Goal: Task Accomplishment & Management: Complete application form

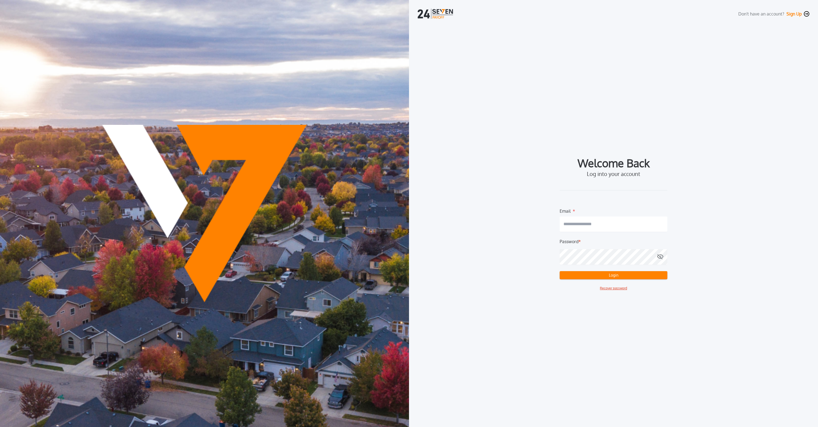
click at [745, 21] on div "Don't have an account? Sign Up Welcome Back Log into your account Email * Passw…" at bounding box center [613, 213] width 409 height 427
click at [800, 13] on button "Sign Up" at bounding box center [793, 13] width 15 height 5
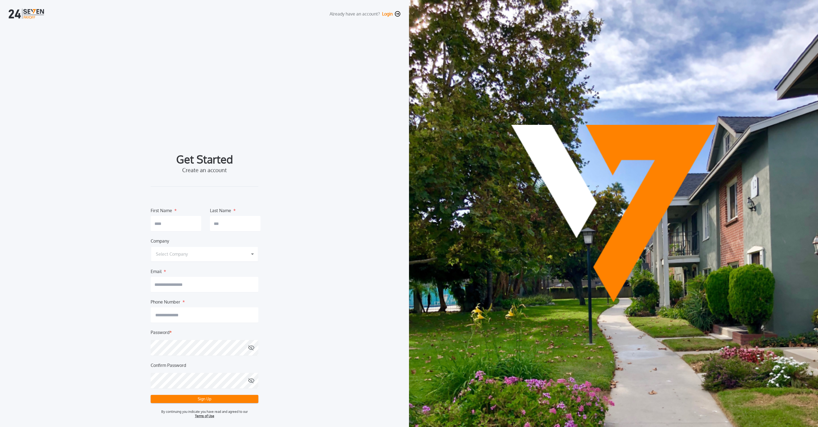
click at [389, 14] on button "Login" at bounding box center [387, 13] width 11 height 5
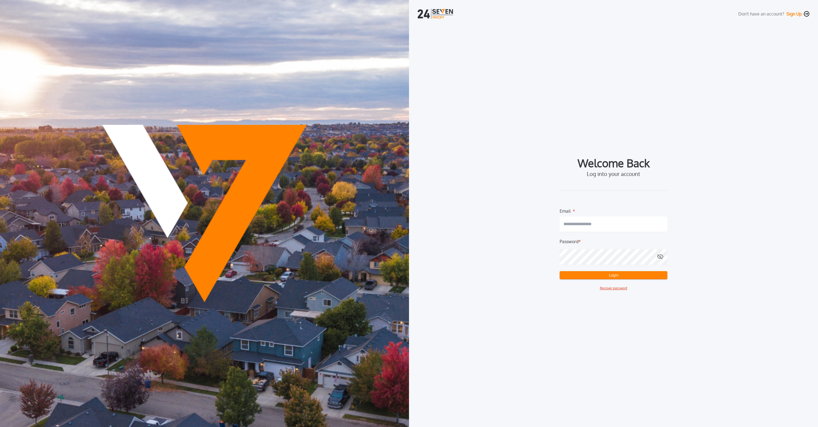
click at [790, 14] on button "Sign Up" at bounding box center [793, 13] width 15 height 5
click at [794, 10] on div "Don't have an account? Sign Up" at bounding box center [613, 14] width 391 height 10
click at [796, 14] on button "Sign Up" at bounding box center [793, 13] width 15 height 5
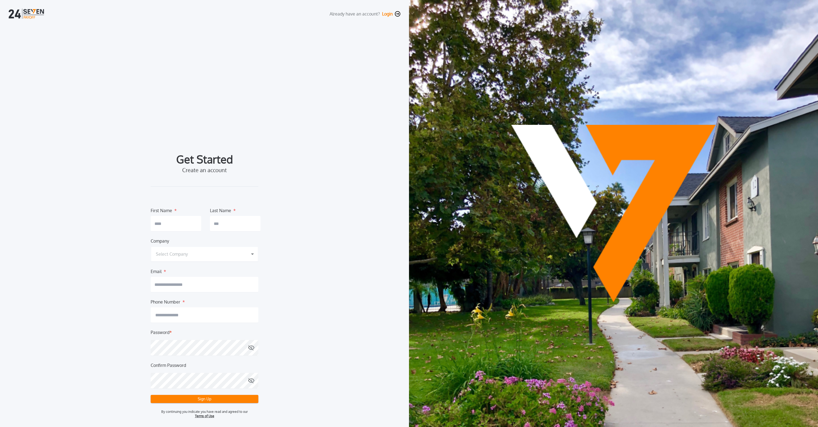
click at [181, 231] on input "text" at bounding box center [176, 223] width 51 height 15
type input "*******"
type input "****"
click at [151, 246] on button "Select Company" at bounding box center [205, 253] width 108 height 15
click at [186, 254] on h1 "Select Company" at bounding box center [172, 254] width 32 height 7
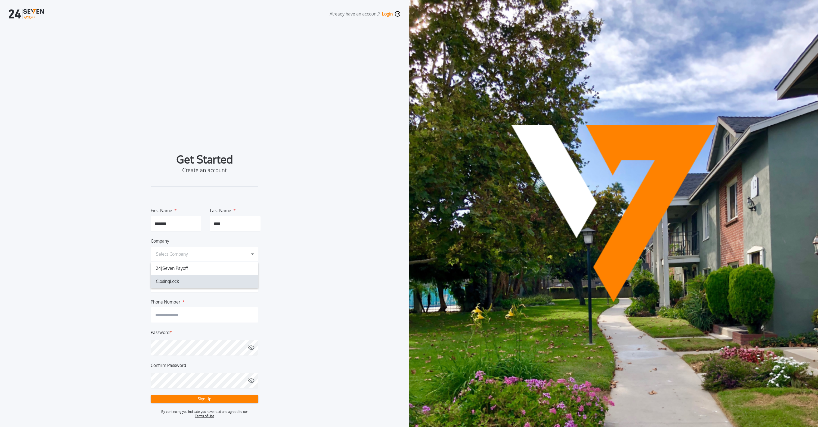
click at [187, 280] on div "ClosingLock 0195b43b-a451-7048-afc8-d1e738f21c99" at bounding box center [205, 281] width 108 height 13
click at [198, 288] on input "email" at bounding box center [205, 284] width 108 height 15
type input "**********"
click at [235, 399] on button "Sign Up" at bounding box center [205, 399] width 108 height 8
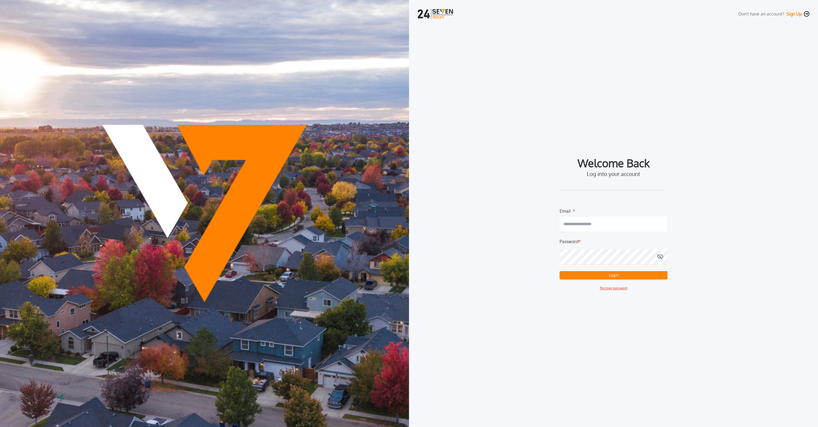
click at [598, 229] on input "email" at bounding box center [614, 223] width 108 height 15
type input "**********"
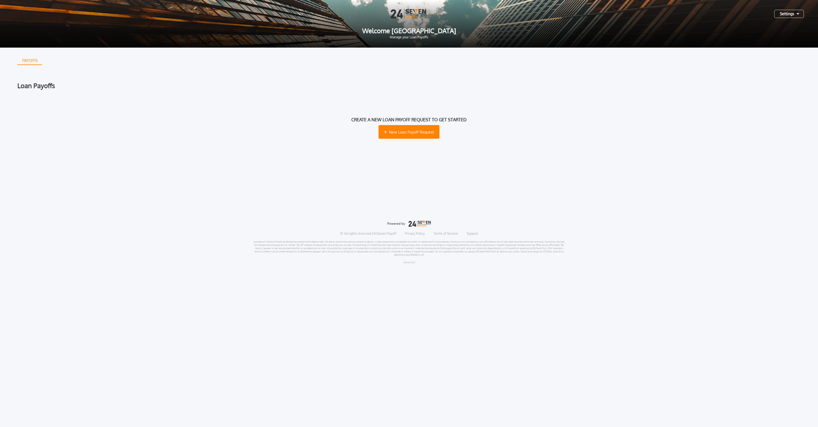
click at [785, 14] on div "Settings" at bounding box center [789, 14] width 30 height 8
click at [556, 119] on div "Create a new loan payoff request to get started New Loan Payoff Request" at bounding box center [408, 128] width 783 height 60
click at [420, 127] on button "New Loan Payoff Request" at bounding box center [408, 132] width 61 height 14
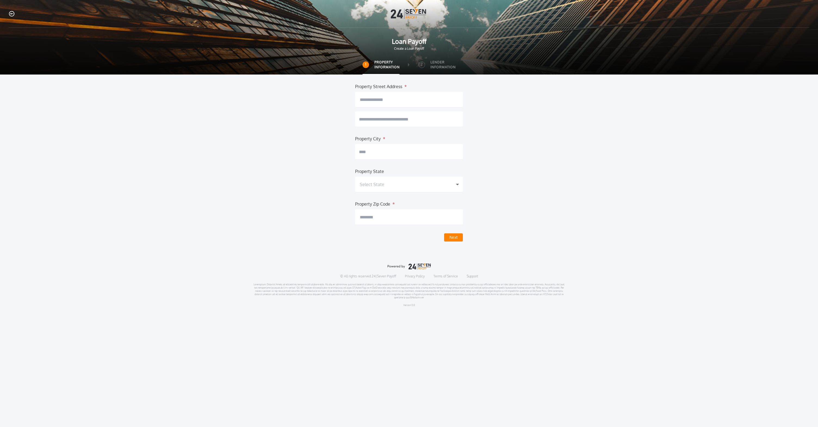
click at [417, 101] on input "text" at bounding box center [409, 99] width 108 height 15
click at [439, 67] on label "Lender Information" at bounding box center [442, 65] width 25 height 10
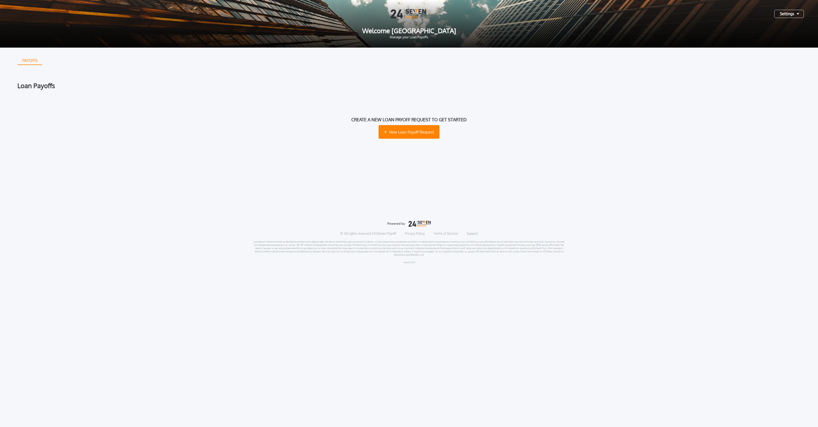
click at [616, 102] on div "Create a new loan payoff request to get started New Loan Payoff Request" at bounding box center [408, 128] width 783 height 60
click at [792, 18] on div "Settings" at bounding box center [409, 14] width 800 height 10
click at [795, 16] on div "Settings" at bounding box center [789, 14] width 30 height 8
click at [723, 86] on div "Loan Payoffs" at bounding box center [408, 85] width 783 height 7
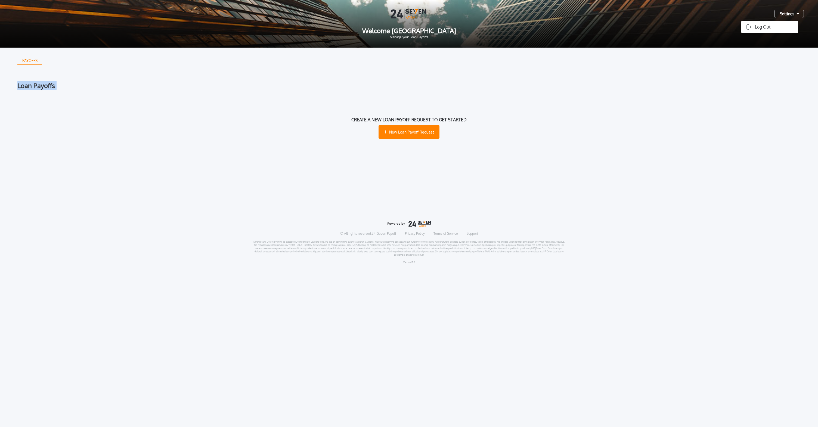
click at [723, 86] on div "Loan Payoffs" at bounding box center [408, 85] width 783 height 7
click at [722, 119] on div "Create a new loan payoff request to get started New Loan Payoff Request" at bounding box center [408, 128] width 783 height 60
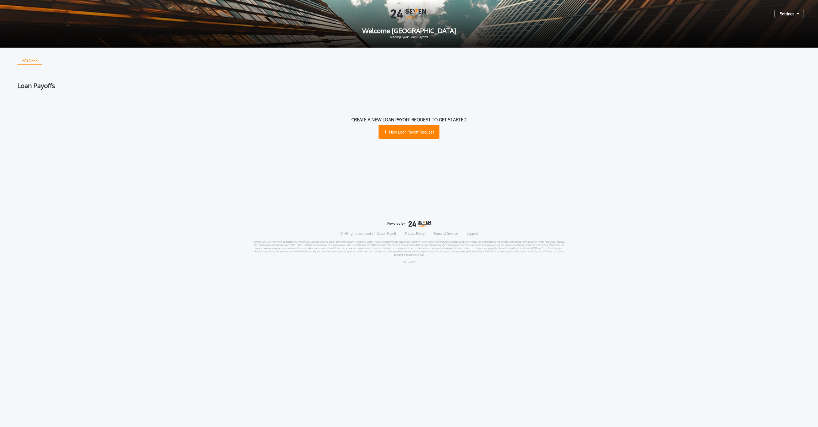
click at [409, 38] on span "Manage your Loan Payoffs" at bounding box center [409, 37] width 800 height 3
click at [425, 39] on span "Manage your Loan Payoffs" at bounding box center [409, 37] width 800 height 3
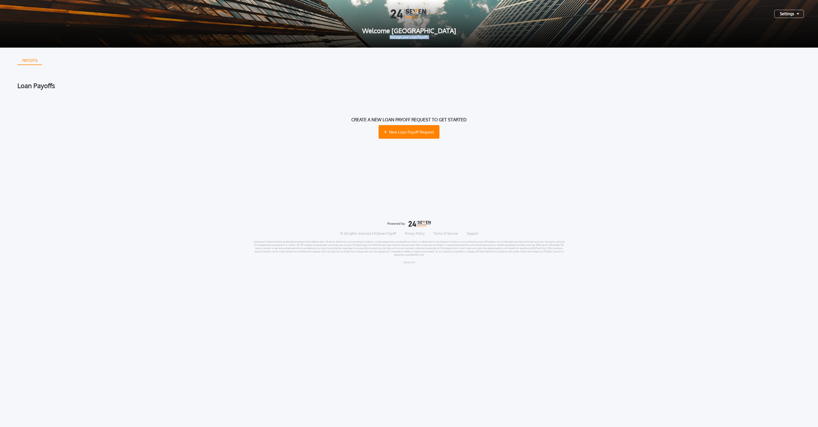
click at [406, 16] on img at bounding box center [409, 14] width 36 height 10
click at [464, 83] on div "Loan Payoffs" at bounding box center [408, 85] width 783 height 7
drag, startPoint x: 63, startPoint y: 85, endPoint x: 37, endPoint y: 83, distance: 25.3
click at [44, 84] on div "Loan Payoffs" at bounding box center [408, 85] width 783 height 7
click at [196, 104] on div "Create a new loan payoff request to get started New Loan Payoff Request" at bounding box center [408, 128] width 783 height 60
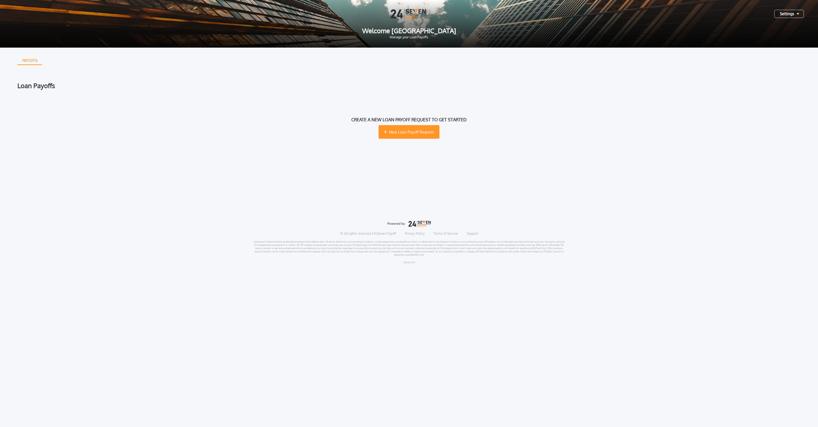
click at [393, 128] on button "New Loan Payoff Request" at bounding box center [408, 132] width 61 height 14
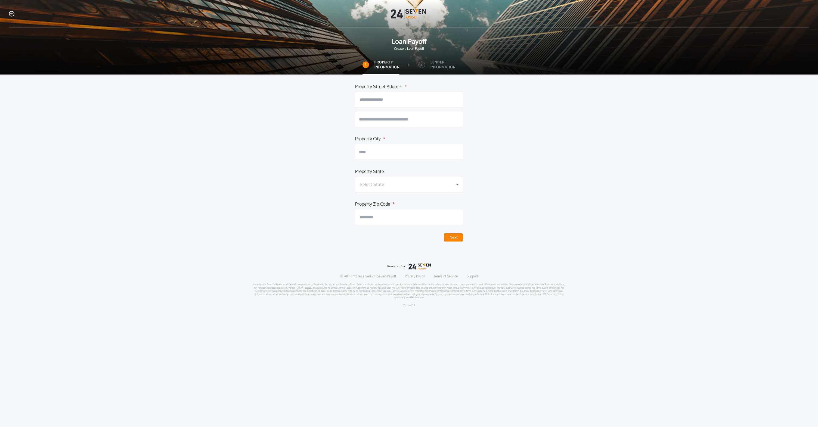
click at [403, 101] on input "text" at bounding box center [409, 99] width 108 height 15
click at [499, 138] on div "Property Street Address * Property City * Property State Select State [US_STATE…" at bounding box center [408, 162] width 783 height 158
click at [428, 152] on input "text" at bounding box center [409, 151] width 108 height 15
click at [561, 166] on div "Property Street Address * Property City * Property State Select State [US_STATE…" at bounding box center [408, 162] width 783 height 158
click at [453, 187] on div "Select State" at bounding box center [409, 184] width 108 height 15
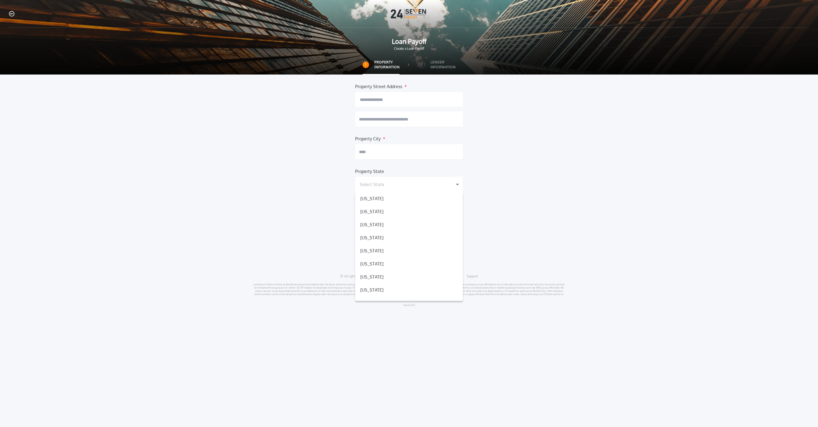
click at [551, 190] on div "Property Street Address * Property City * Property State Select State [US_STATE…" at bounding box center [408, 162] width 783 height 158
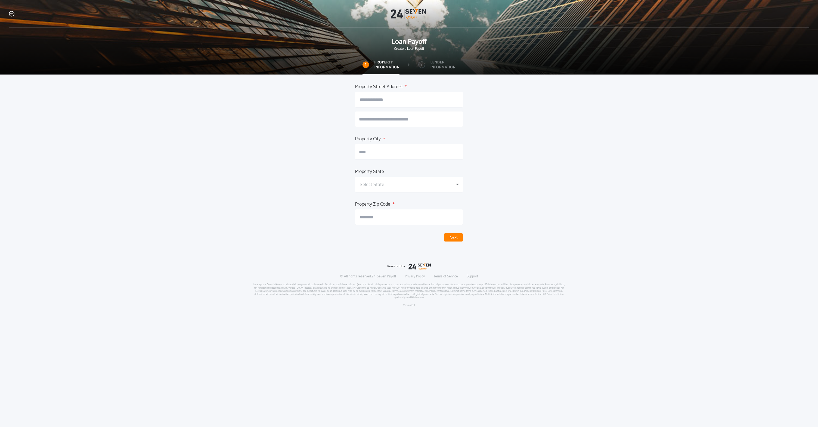
click at [399, 103] on input "text" at bounding box center [409, 99] width 108 height 15
click at [454, 116] on button "[STREET_ADDRESS][PERSON_NAME]" at bounding box center [408, 113] width 107 height 11
click at [428, 117] on button "[STREET_ADDRESS][PERSON_NAME]" at bounding box center [408, 113] width 107 height 11
click at [385, 119] on button "[STREET_ADDRESS][PERSON_NAME]" at bounding box center [408, 113] width 107 height 11
type input "**********"
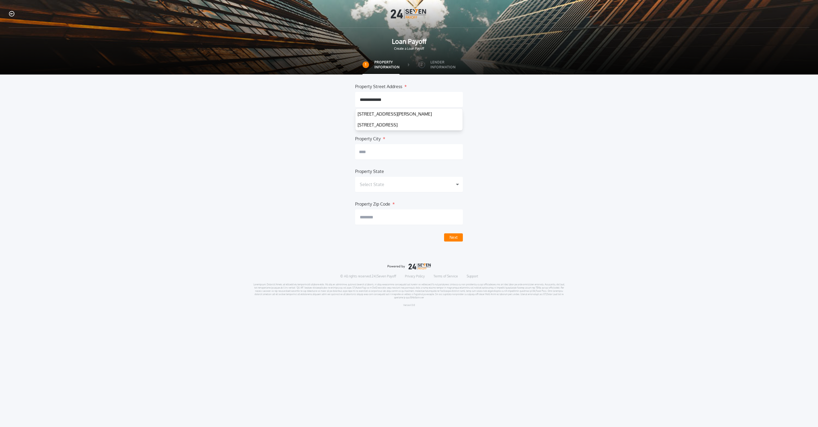
type input "**********"
click at [389, 112] on input "text" at bounding box center [409, 118] width 108 height 15
click at [561, 169] on div "**********" at bounding box center [408, 162] width 783 height 158
click at [456, 237] on button "Next" at bounding box center [453, 237] width 19 height 8
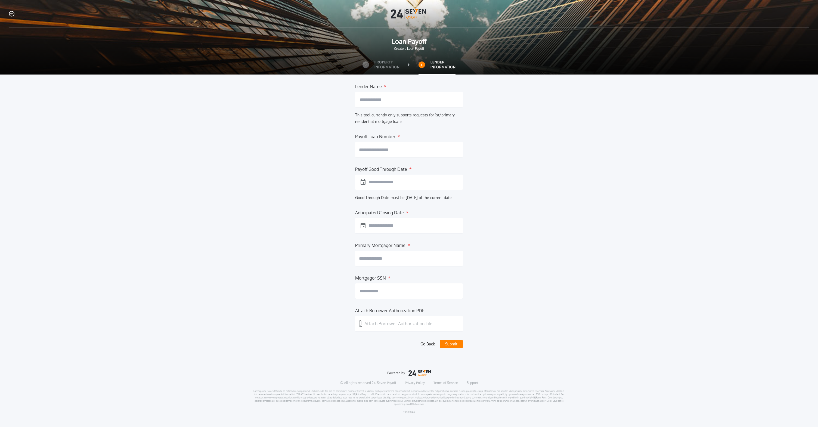
drag, startPoint x: 581, startPoint y: 150, endPoint x: 558, endPoint y: 148, distance: 23.5
click at [581, 150] on div "Lender Name * This tool currently only supports requests for 1st/primary reside…" at bounding box center [408, 215] width 783 height 265
click at [425, 104] on input "text" at bounding box center [409, 99] width 108 height 15
type input "*"
click at [423, 343] on button "Go Back" at bounding box center [427, 344] width 19 height 8
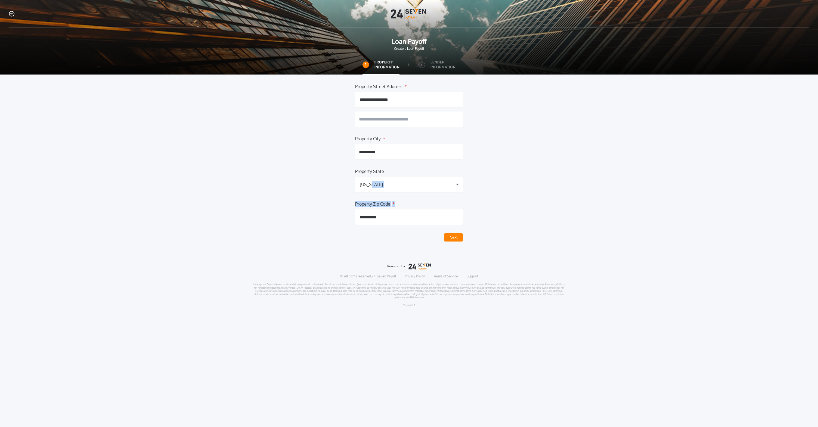
drag, startPoint x: 586, startPoint y: 203, endPoint x: 587, endPoint y: 186, distance: 17.7
click at [590, 189] on div "**********" at bounding box center [408, 162] width 783 height 158
click at [7, 15] on div "Loan Payoff Create a Loan Payoff" at bounding box center [409, 30] width 818 height 60
click at [9, 15] on icon "button" at bounding box center [11, 13] width 5 height 5
click at [9, 10] on button "button" at bounding box center [11, 14] width 5 height 14
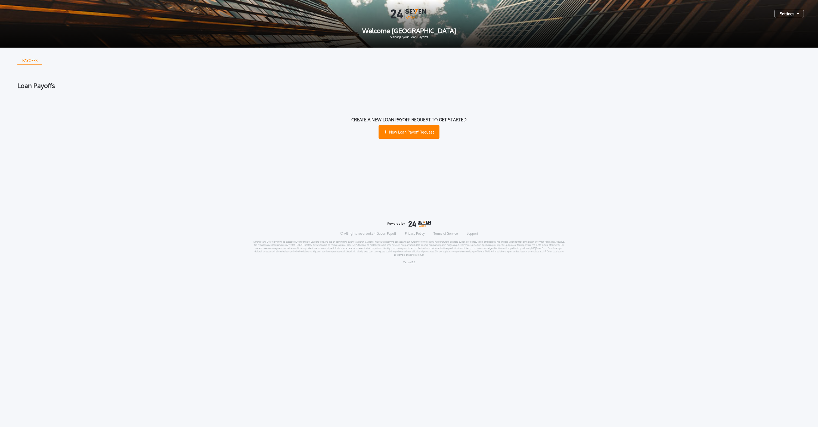
click at [10, 14] on div at bounding box center [409, 14] width 800 height 10
click at [66, 76] on div "PAYOFFS Loan Payoffs Create a new loan payoff request to get started New Loan P…" at bounding box center [408, 123] width 783 height 151
click at [29, 60] on div "PAYOFFS" at bounding box center [30, 60] width 24 height 9
click at [117, 87] on div "Loan Payoffs" at bounding box center [408, 85] width 783 height 7
